Goal: Contribute content

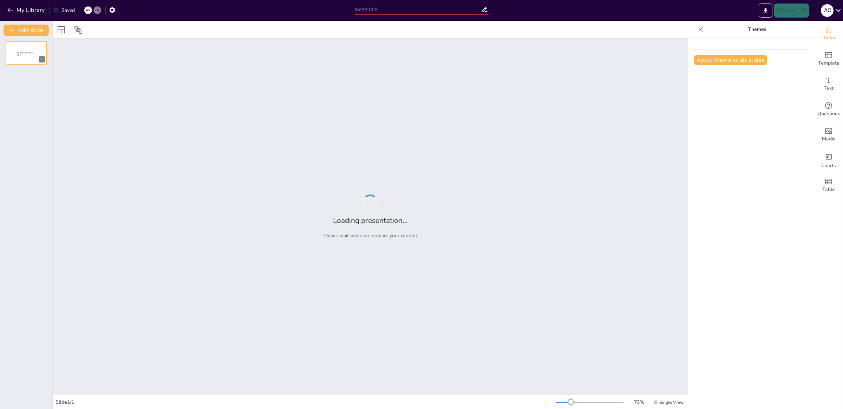
type input "Ответственность и безопасность: Роль каждого сотрудника в компании"
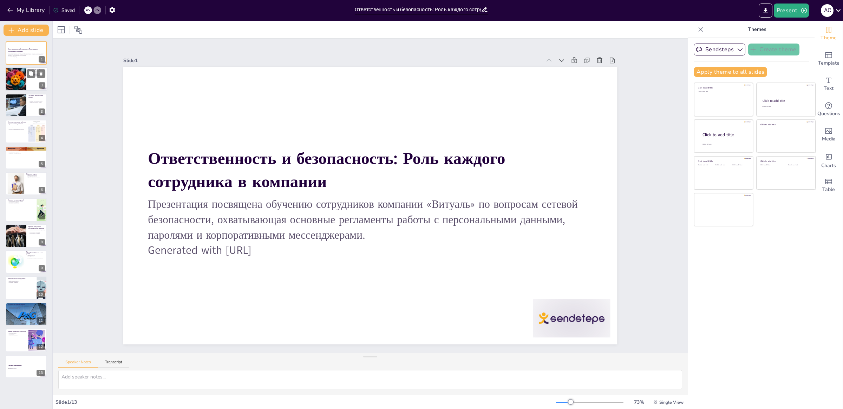
click at [19, 79] on div at bounding box center [16, 79] width 38 height 24
type textarea "Loremi dolors ametcons a elitseddoei temporin utlabore etdoloremag ali enima mi…"
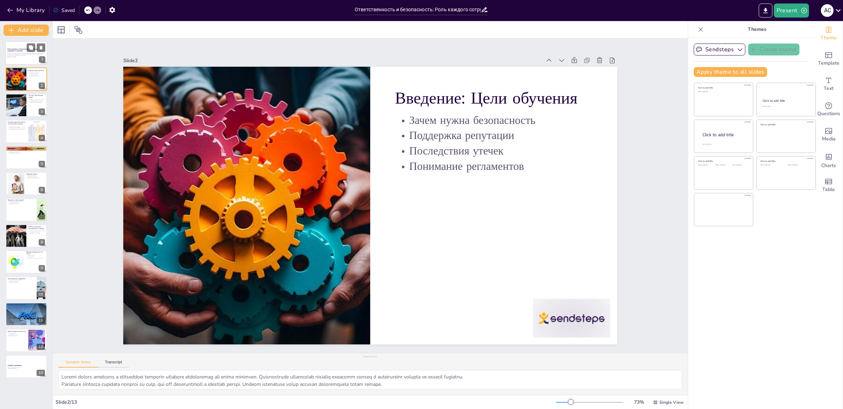
click at [18, 57] on p "Generated with [URL]" at bounding box center [26, 56] width 38 height 1
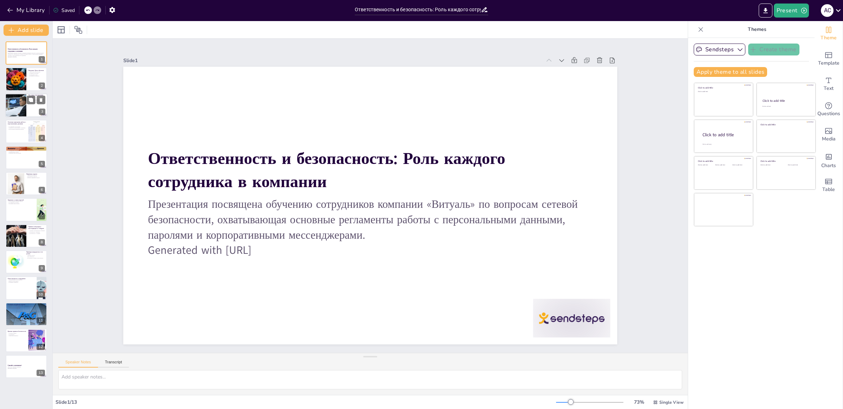
click at [15, 106] on div at bounding box center [15, 105] width 33 height 24
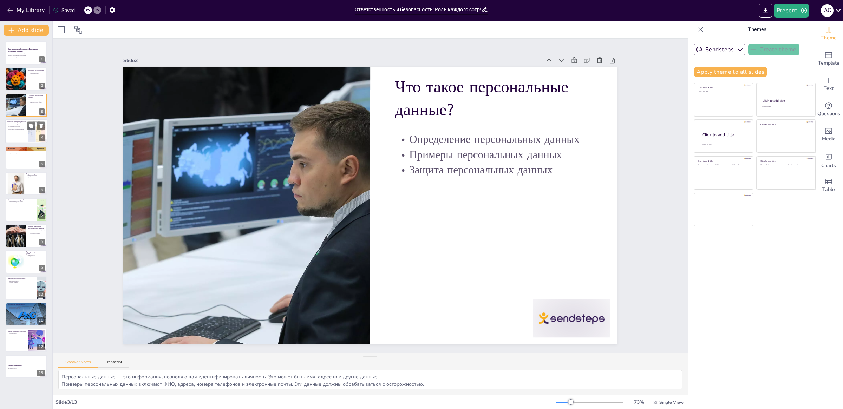
click at [18, 123] on p "Основные принципы работы с персональными данными" at bounding box center [16, 123] width 19 height 4
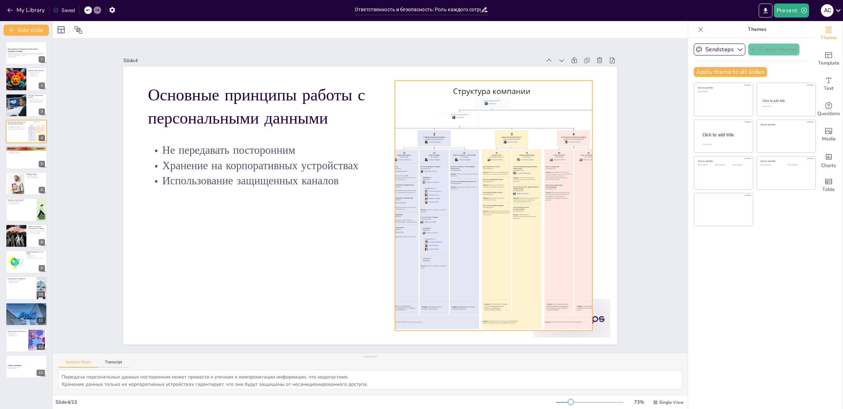
click at [473, 178] on div at bounding box center [492, 218] width 382 height 286
click at [17, 157] on div at bounding box center [26, 158] width 42 height 24
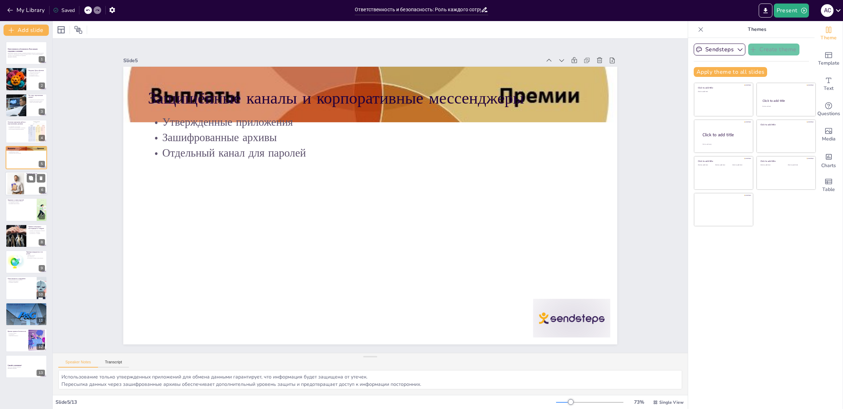
click at [17, 183] on div at bounding box center [16, 183] width 32 height 21
type textarea "[PERSON_NAME] должен содержать не менее 12 символов, чтобы обеспечить достаточн…"
